Goal: Task Accomplishment & Management: Manage account settings

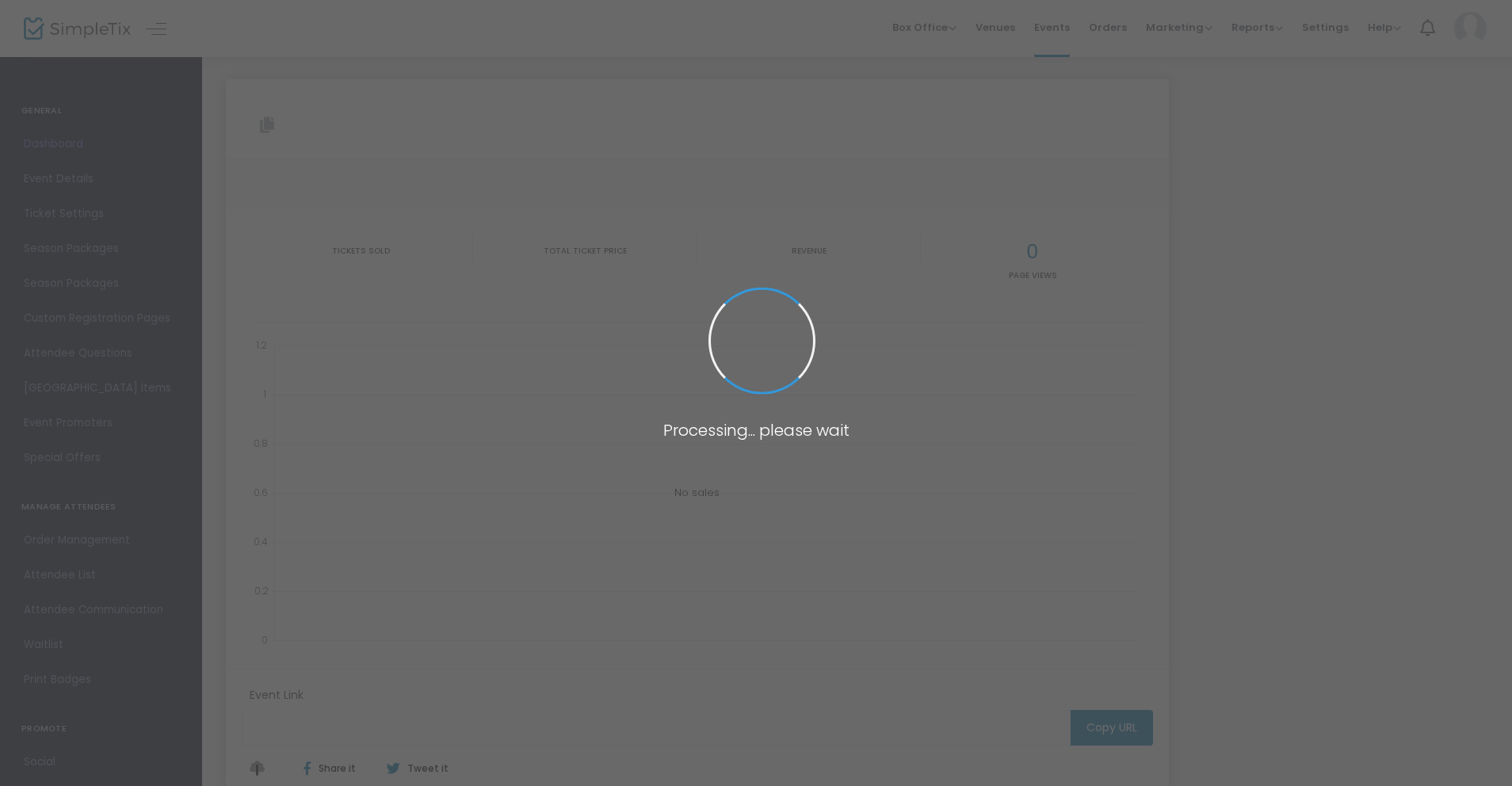
type input "[URL][DOMAIN_NAME]"
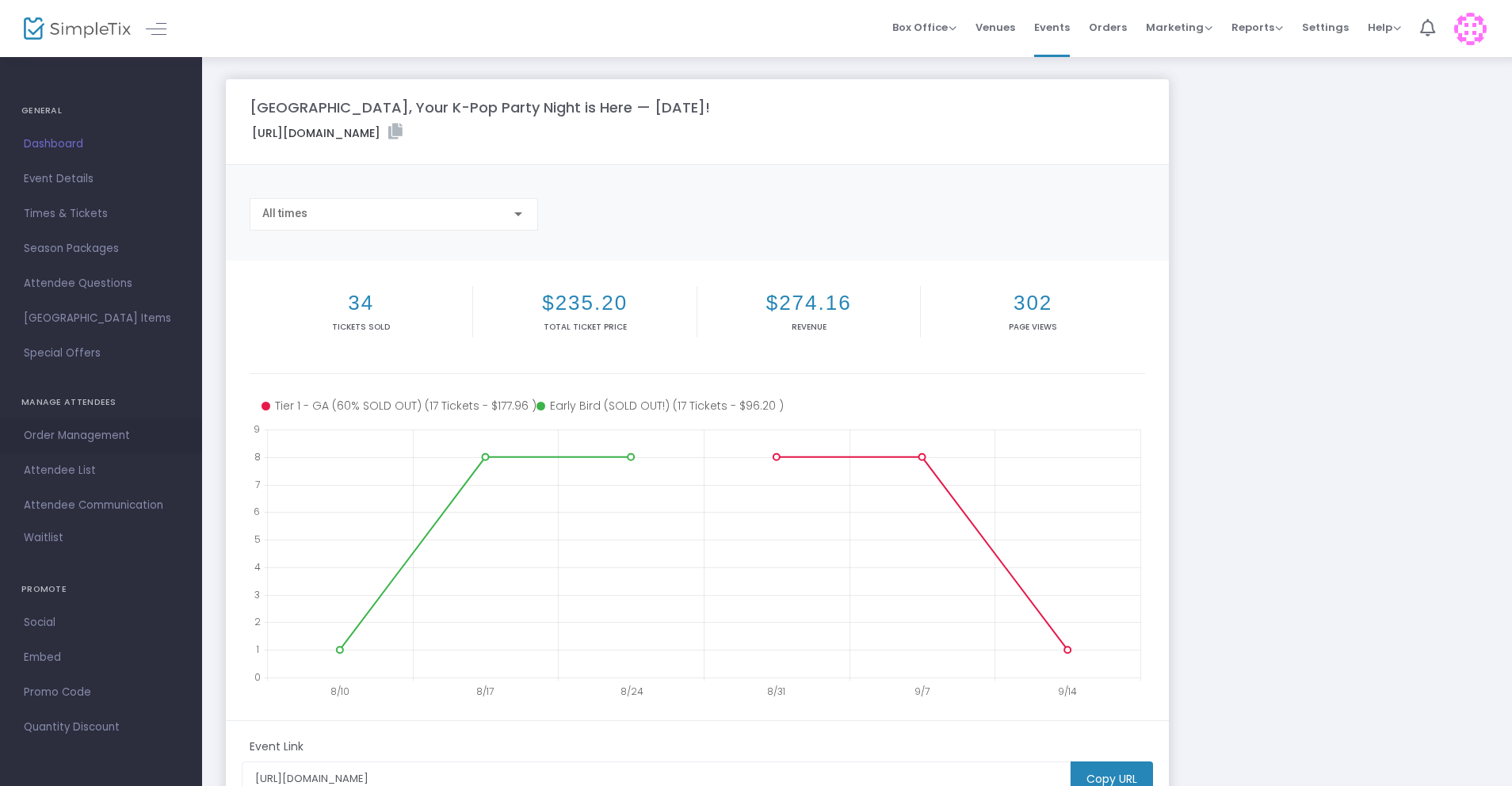
click at [88, 440] on span "Order Management" at bounding box center [101, 435] width 155 height 21
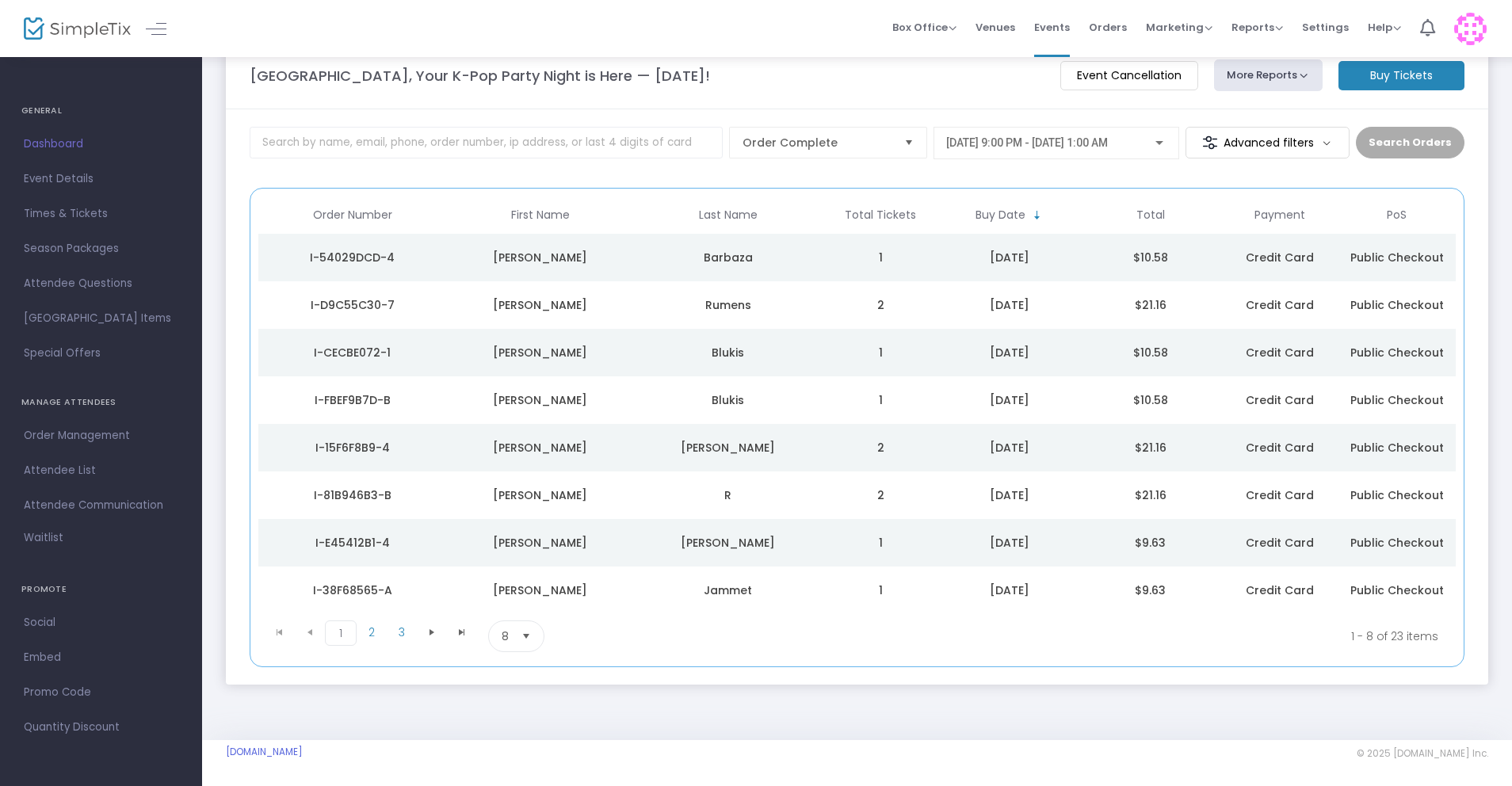
scroll to position [18, 0]
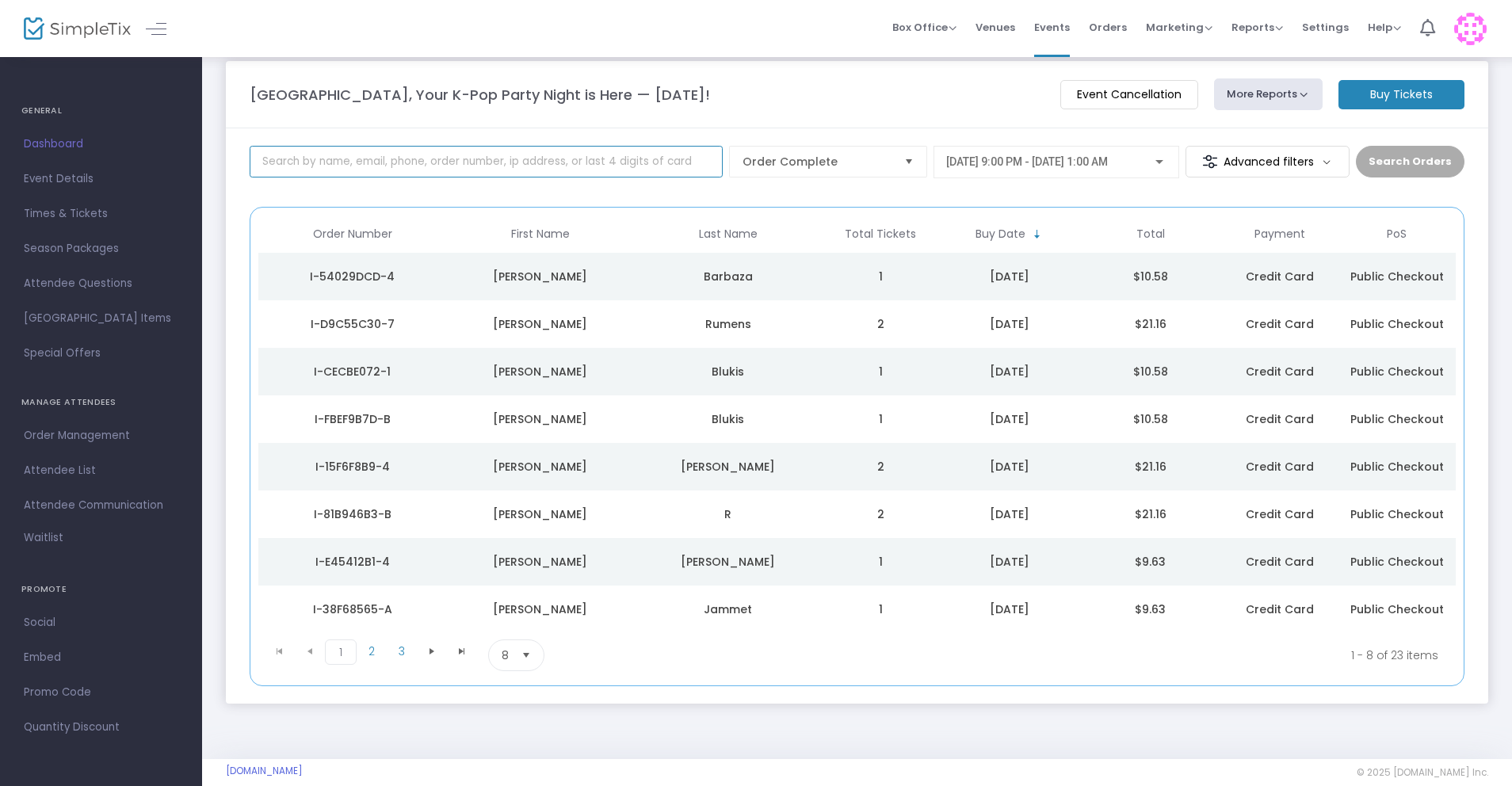
click at [455, 156] on input at bounding box center [486, 161] width 473 height 31
type input "[PERSON_NAME]"
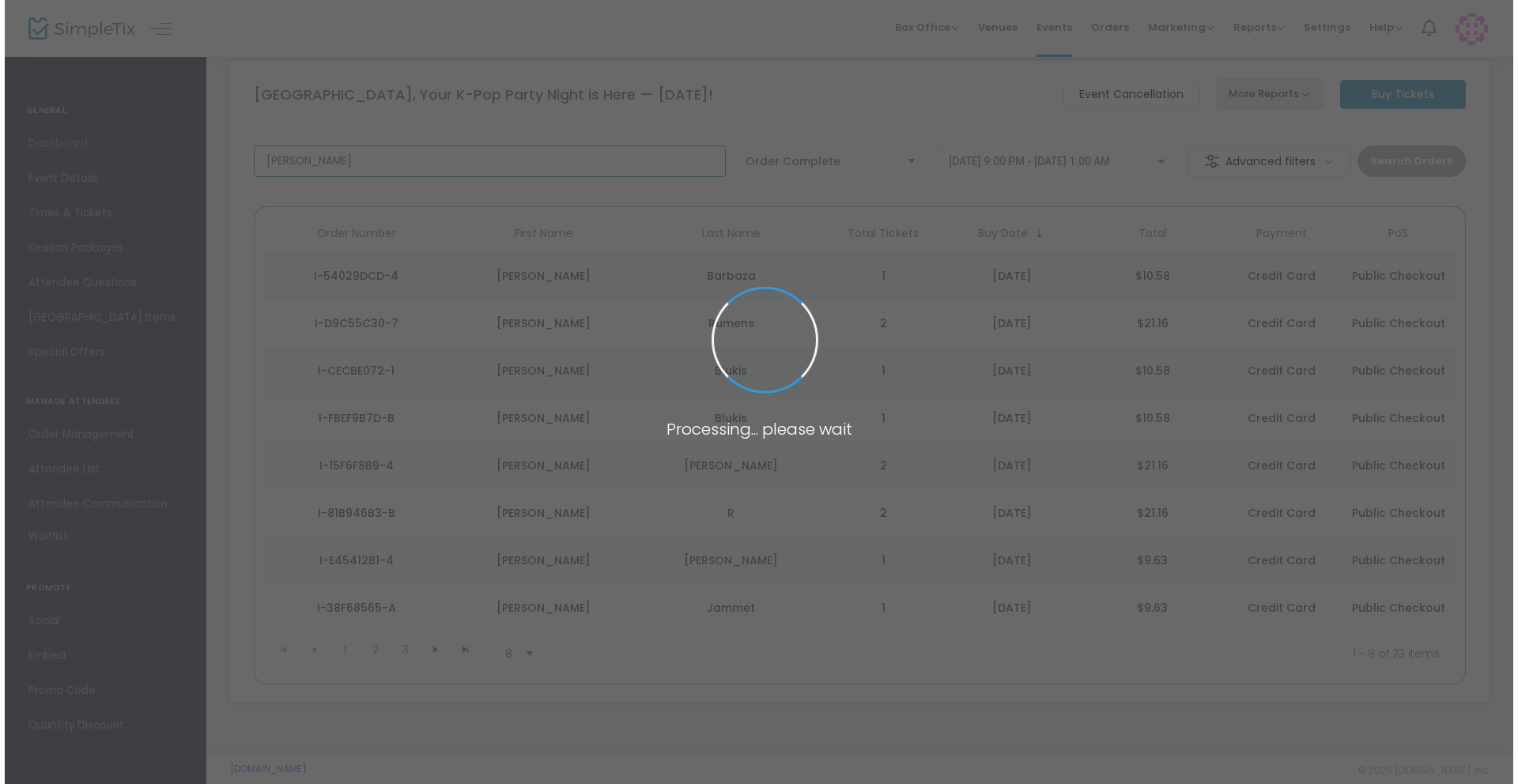
scroll to position [0, 0]
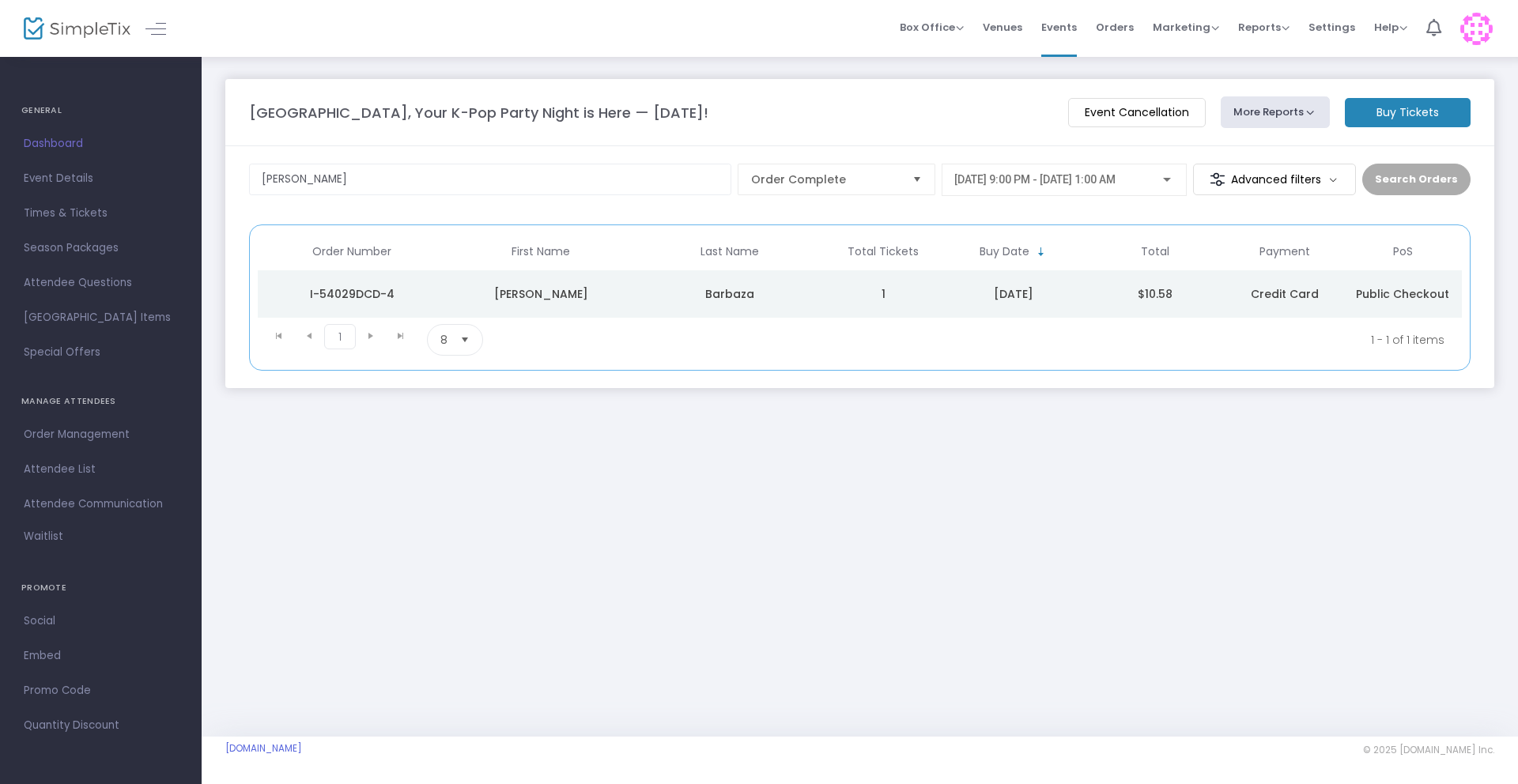
click at [761, 294] on div "Barbaza" at bounding box center [730, 294] width 181 height 16
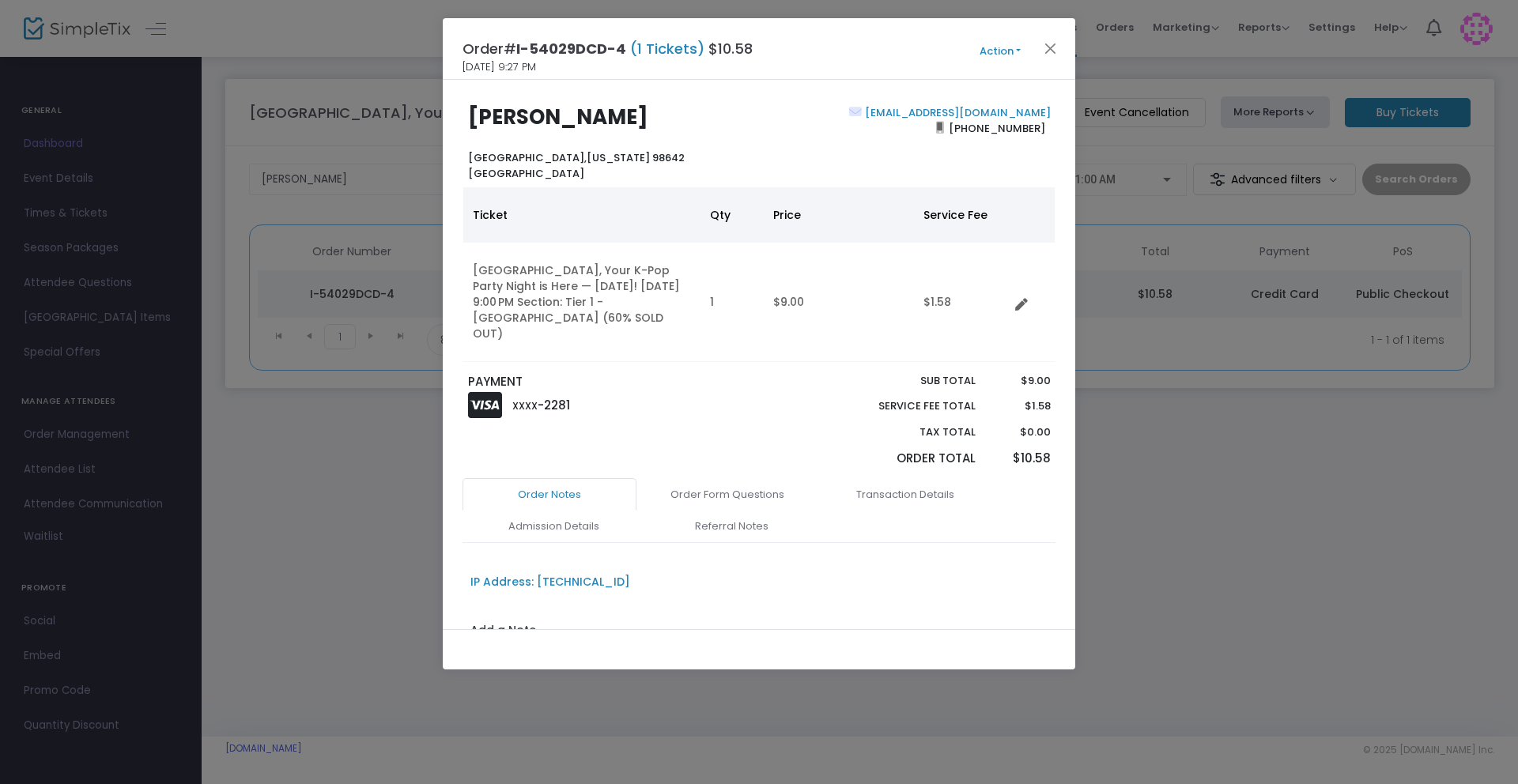
scroll to position [20, 0]
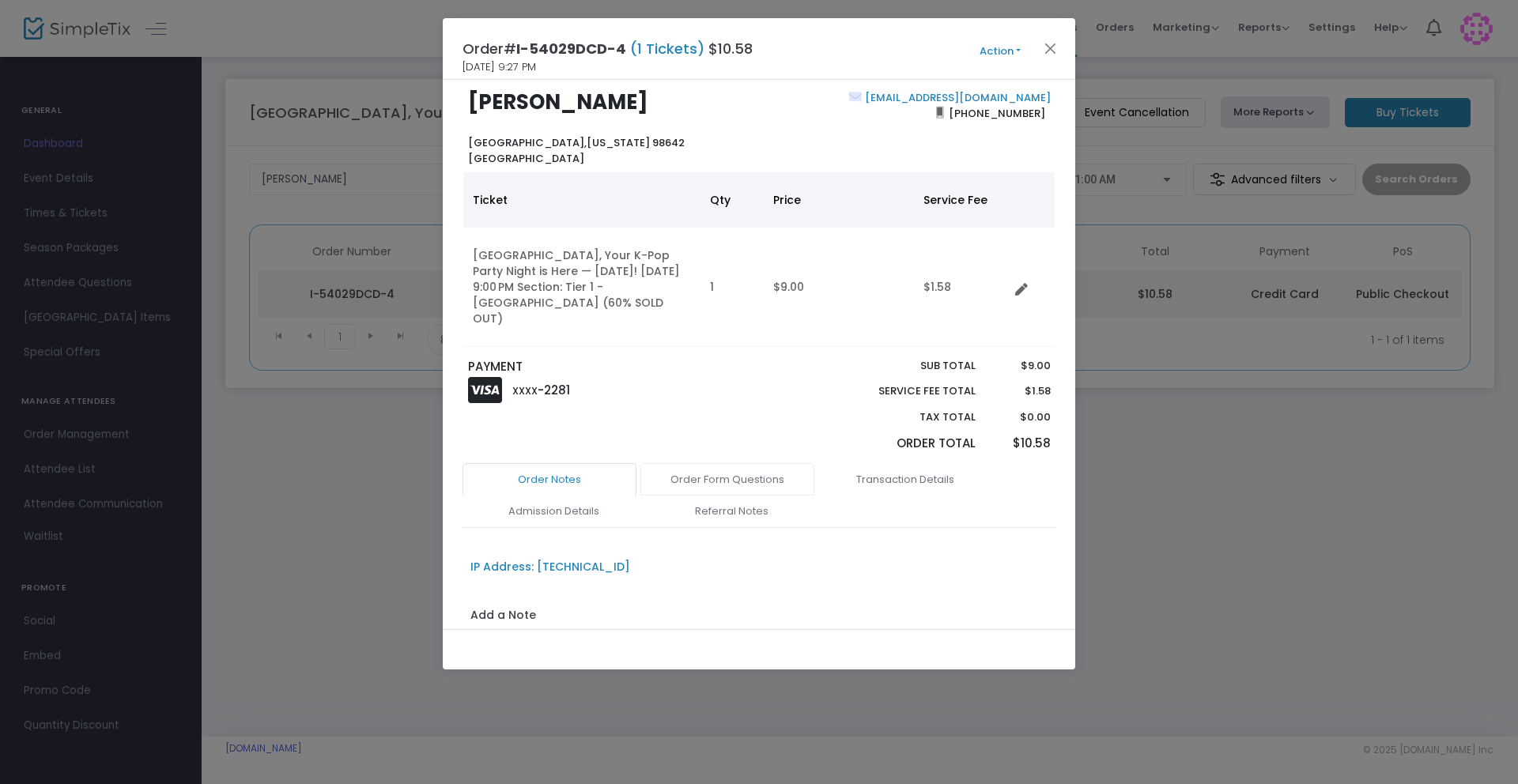
click at [747, 463] on link "Order Form Questions" at bounding box center [727, 479] width 174 height 33
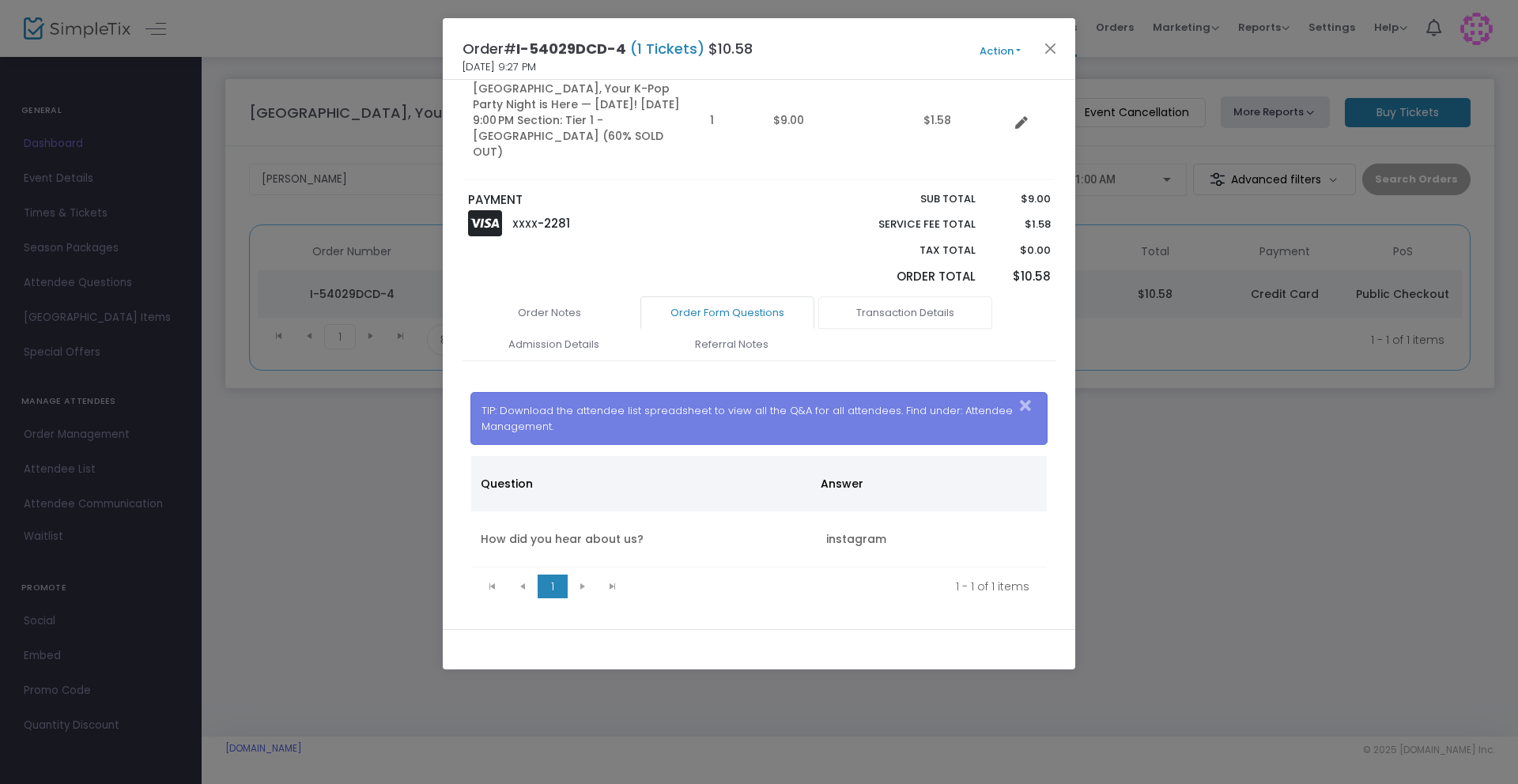
scroll to position [0, 0]
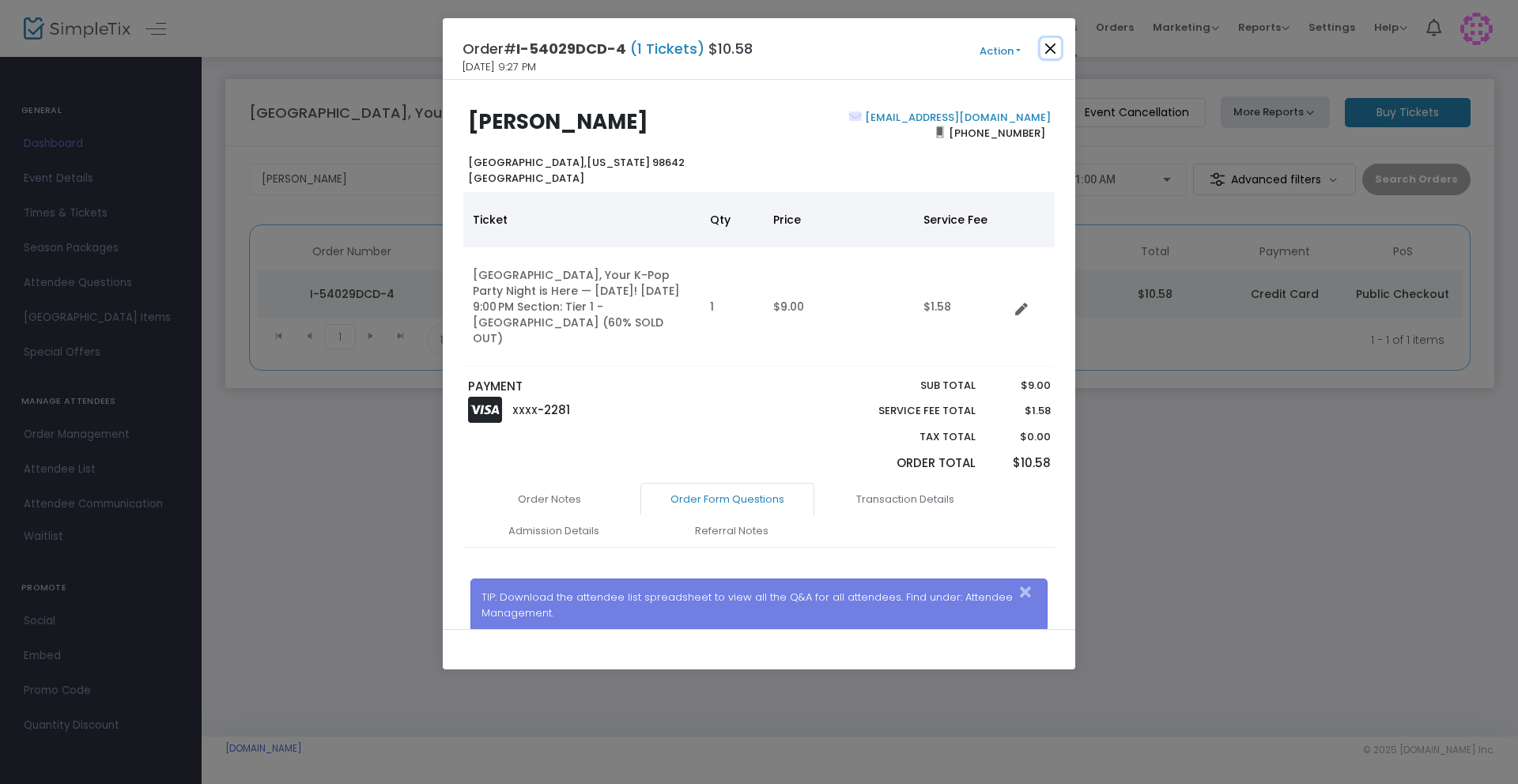
click at [1049, 46] on button "Close" at bounding box center [1050, 48] width 21 height 21
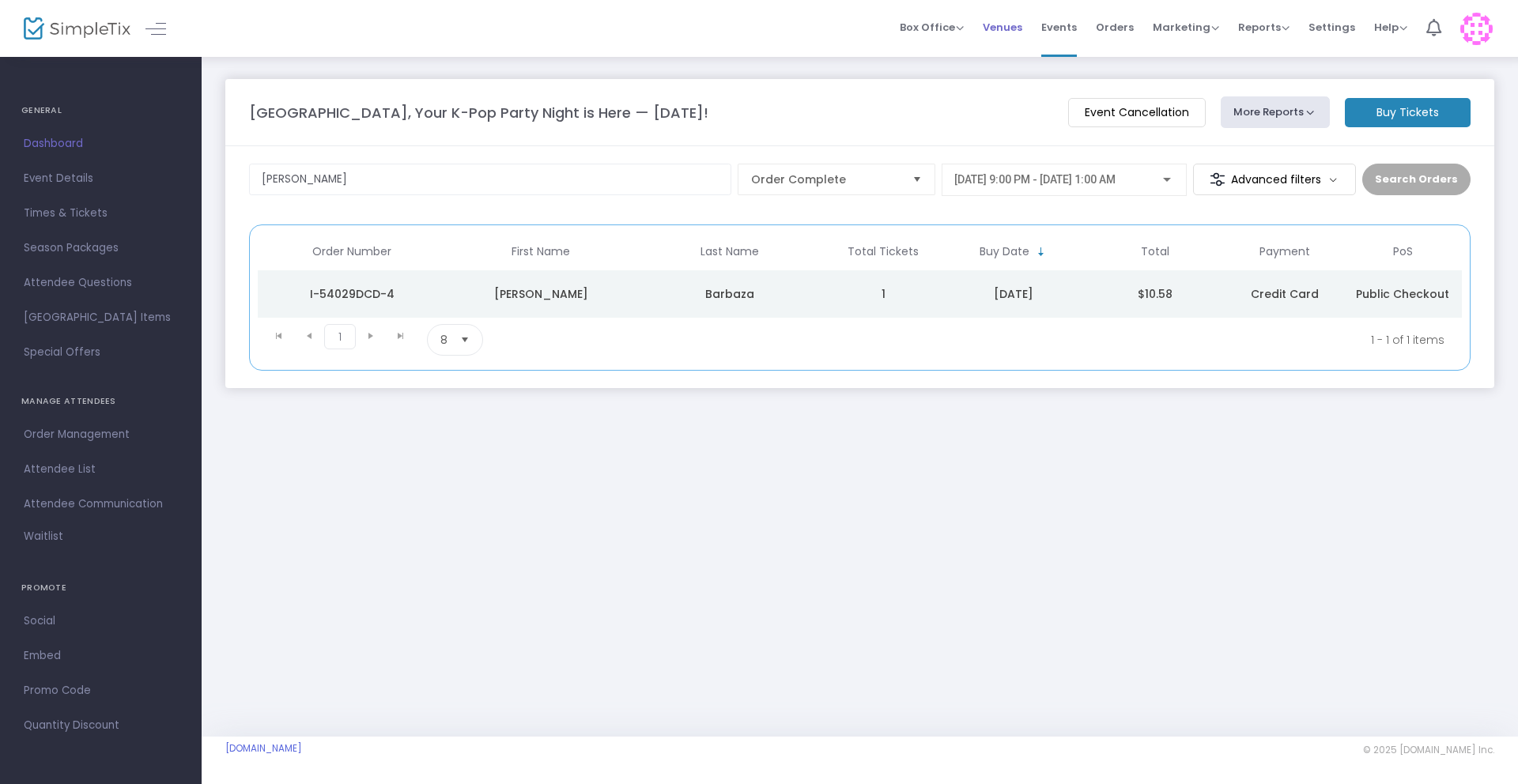
click at [1016, 26] on span "Venues" at bounding box center [1003, 27] width 39 height 40
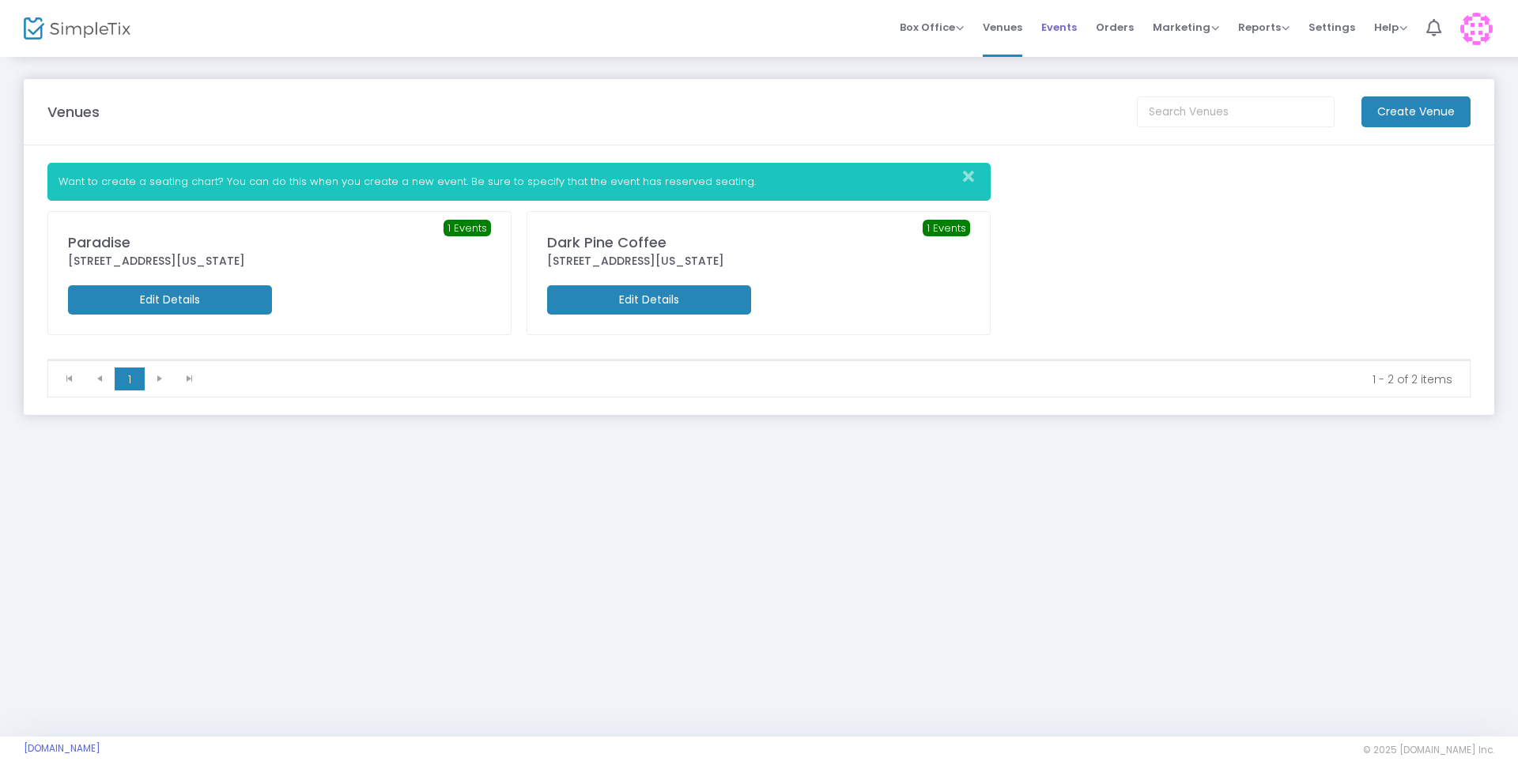
click at [1066, 27] on span "Events" at bounding box center [1059, 27] width 36 height 40
